Goal: Task Accomplishment & Management: Manage account settings

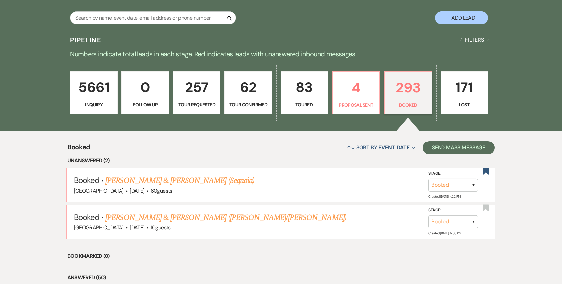
scroll to position [140, 0]
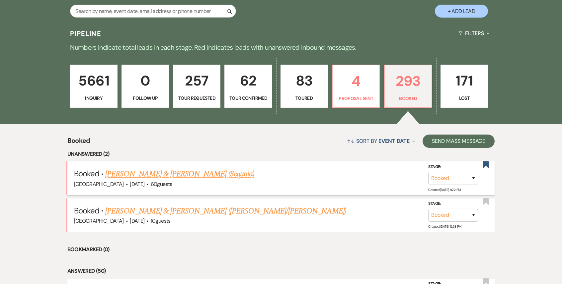
click at [188, 175] on link "[PERSON_NAME] & [PERSON_NAME] (Sequoia)" at bounding box center [179, 174] width 149 height 12
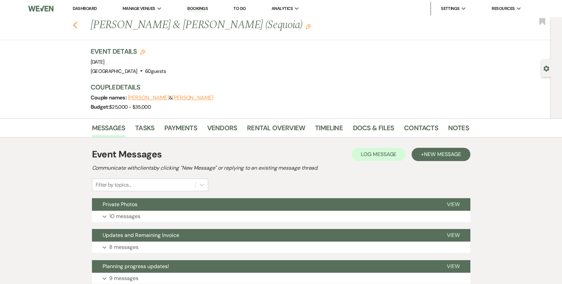
click at [75, 26] on use "button" at bounding box center [75, 25] width 4 height 7
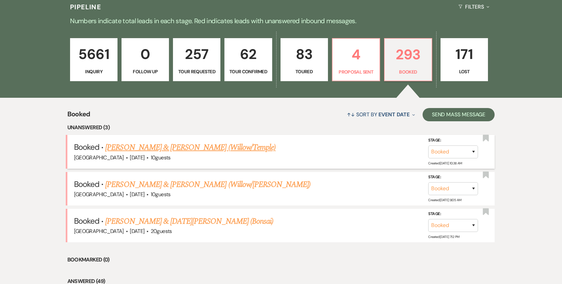
scroll to position [173, 0]
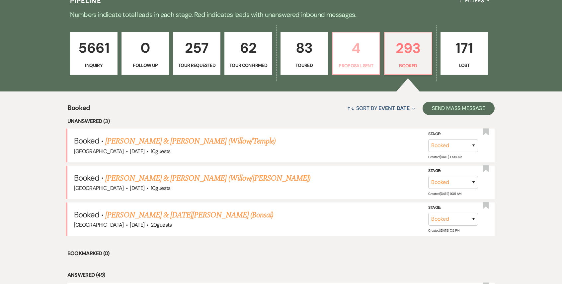
click at [357, 49] on p "4" at bounding box center [355, 48] width 39 height 22
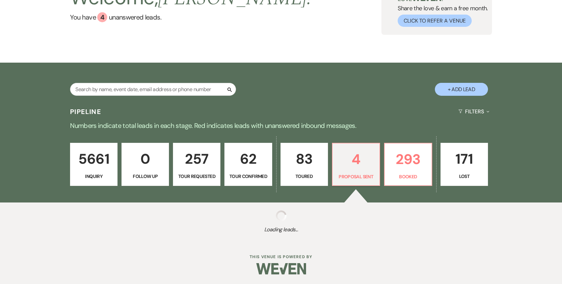
scroll to position [173, 0]
select select "6"
